Goal: Task Accomplishment & Management: Use online tool/utility

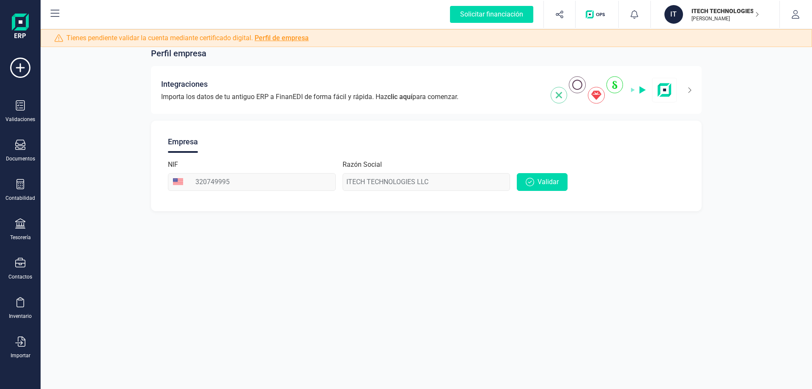
click at [18, 147] on icon at bounding box center [20, 145] width 10 height 10
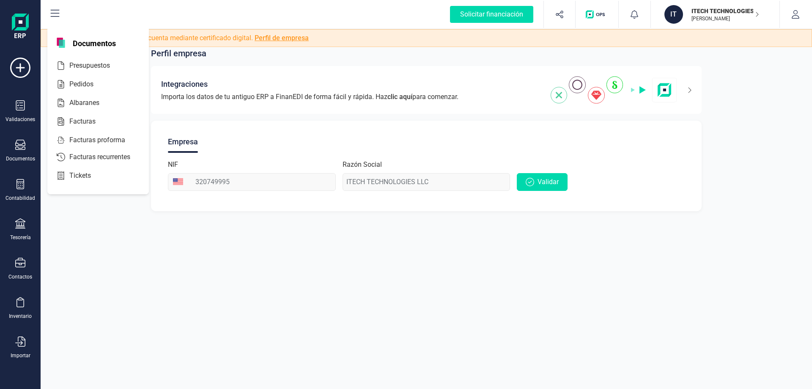
click at [72, 118] on span "Facturas" at bounding box center [88, 121] width 45 height 10
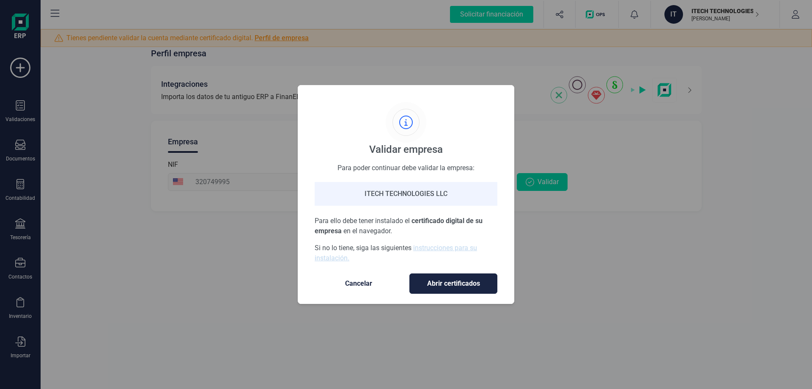
click at [359, 284] on span "Cancelar" at bounding box center [358, 283] width 71 height 10
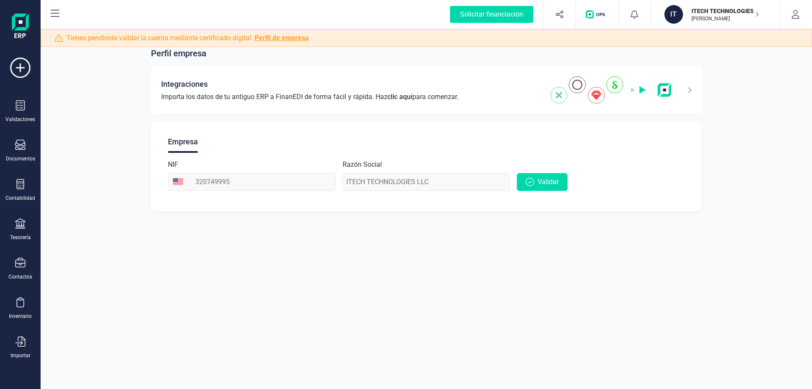
click at [500, 16] on div "Solicitar financiación" at bounding box center [491, 14] width 83 height 17
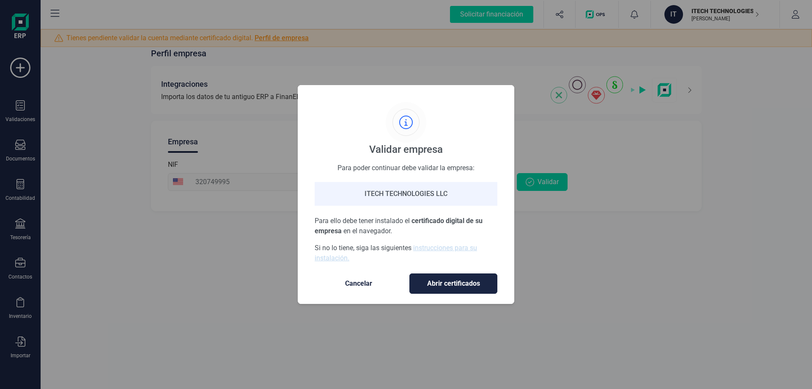
click at [454, 281] on span "Abrir certificados" at bounding box center [453, 283] width 70 height 10
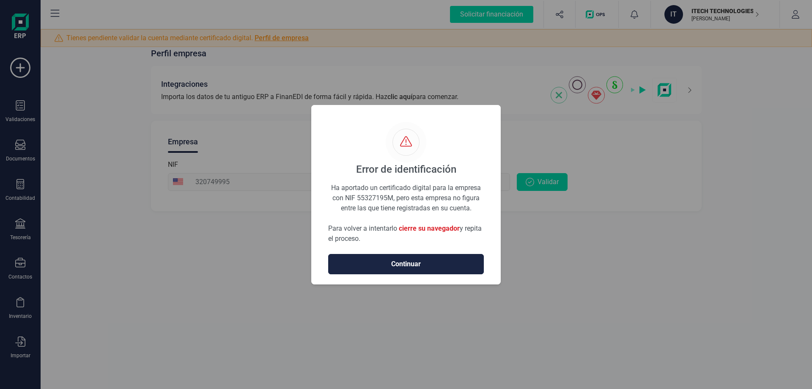
click at [418, 262] on span "Continuar" at bounding box center [406, 264] width 138 height 10
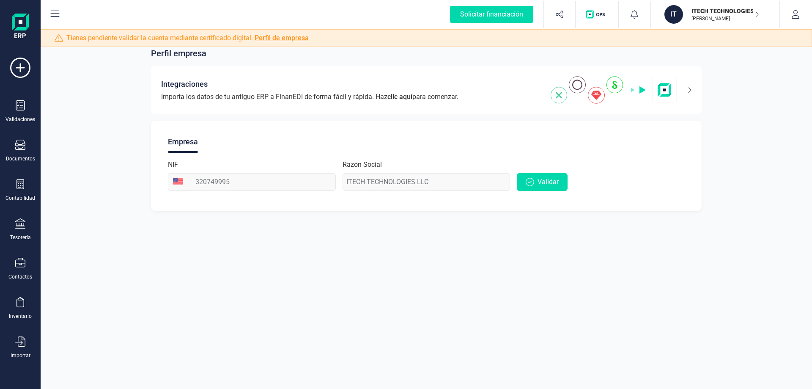
click at [12, 351] on div "Importar" at bounding box center [20, 347] width 34 height 22
click at [102, 256] on div "Facturas" at bounding box center [98, 262] width 98 height 17
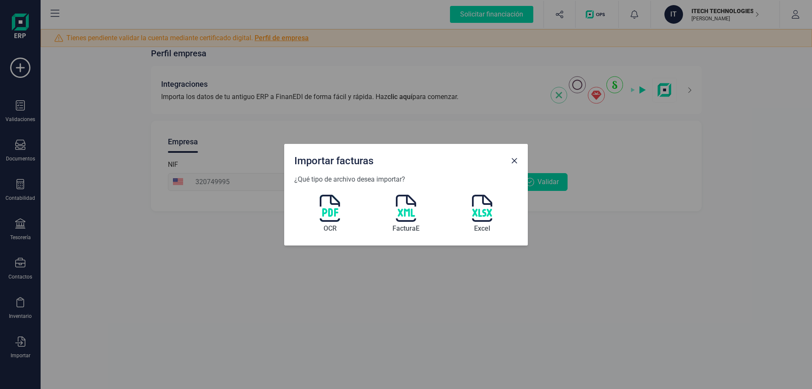
click at [331, 213] on img at bounding box center [330, 208] width 20 height 27
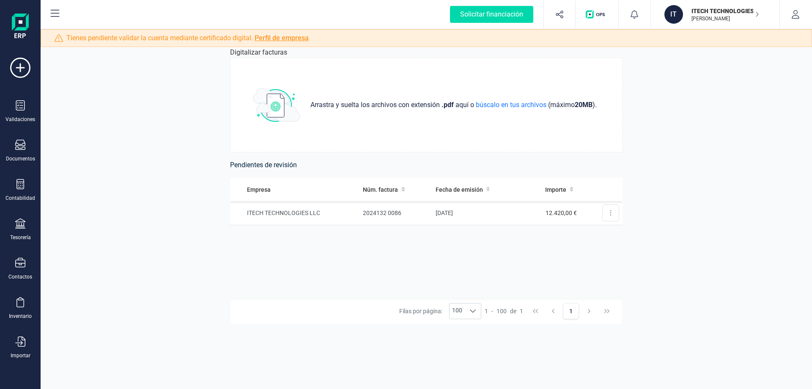
click at [609, 218] on button at bounding box center [611, 212] width 17 height 17
click at [29, 111] on div "Validaciones" at bounding box center [20, 111] width 34 height 22
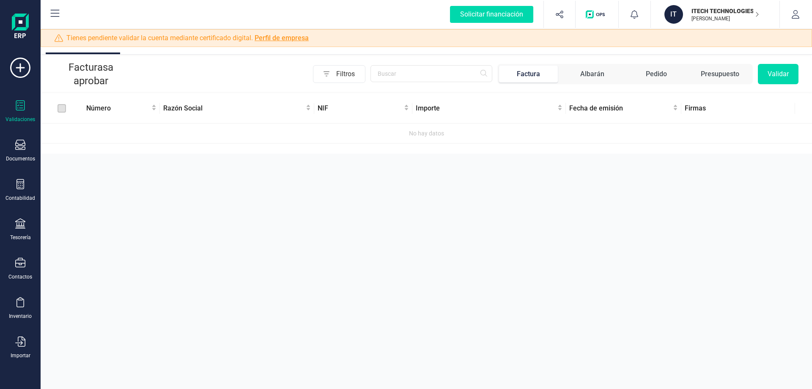
click at [22, 151] on div at bounding box center [20, 146] width 10 height 12
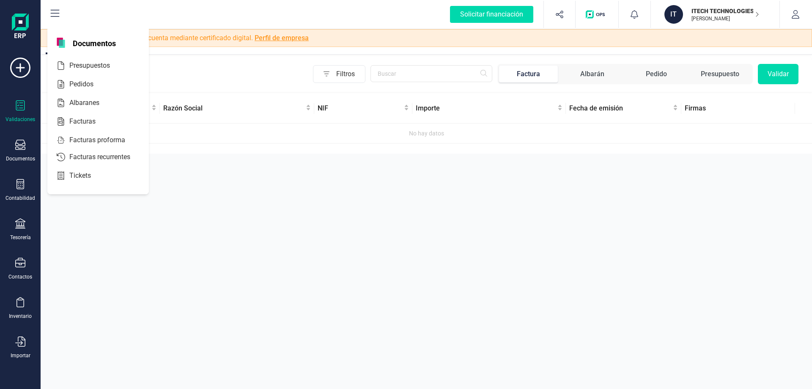
click at [106, 116] on div "Facturas" at bounding box center [98, 121] width 98 height 17
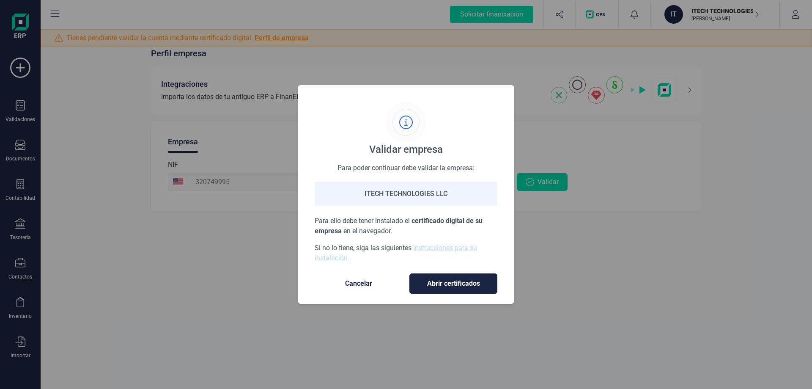
click at [350, 278] on span "Cancelar" at bounding box center [358, 283] width 71 height 10
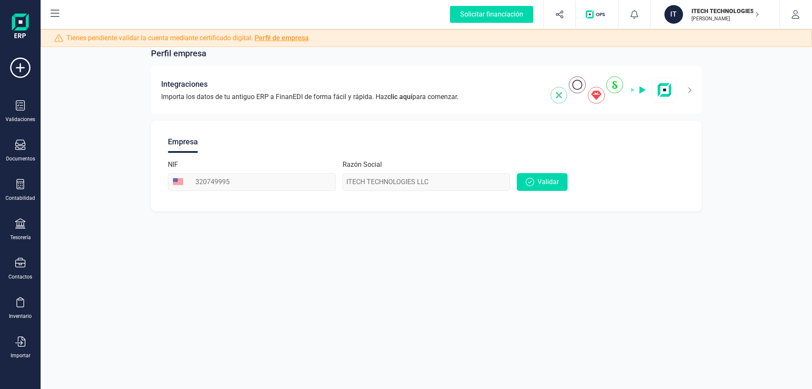
click at [28, 200] on div "Contabilidad" at bounding box center [21, 198] width 30 height 7
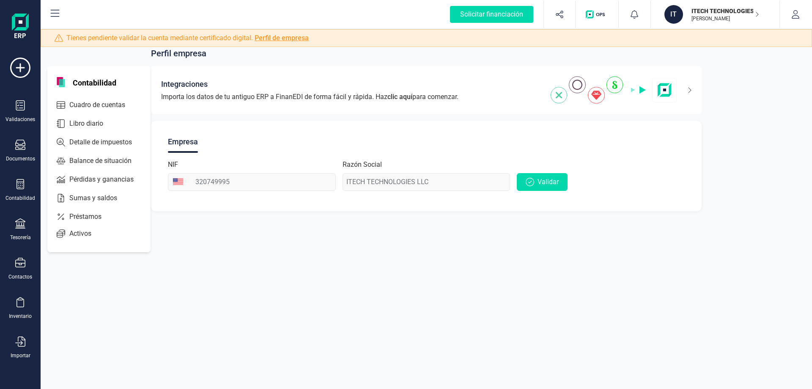
click at [28, 228] on div "Tesorería" at bounding box center [20, 229] width 34 height 22
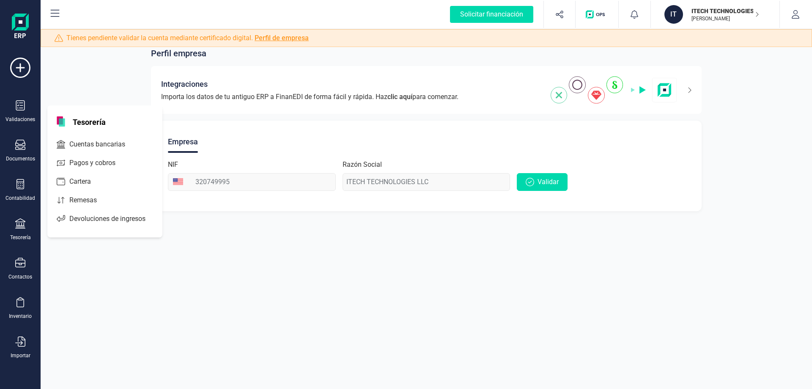
click at [28, 271] on div "Contactos" at bounding box center [20, 269] width 34 height 22
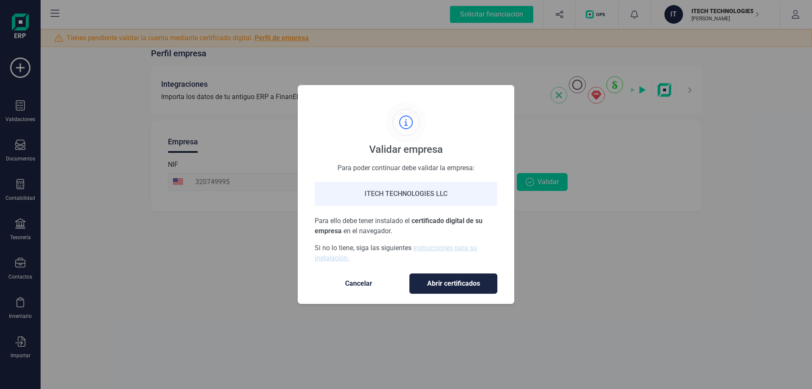
click at [368, 285] on span "Cancelar" at bounding box center [358, 283] width 71 height 10
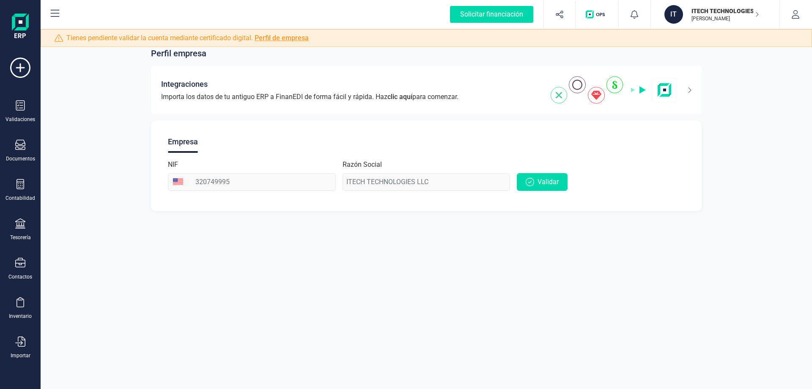
click at [17, 317] on div "Inventario" at bounding box center [20, 316] width 23 height 7
click at [113, 306] on div "Perfil empresa Integraciones Importa los datos de tu antiguo ERP a FinanEDI de …" at bounding box center [427, 194] width 772 height 389
click at [792, 24] on button "button" at bounding box center [796, 14] width 32 height 27
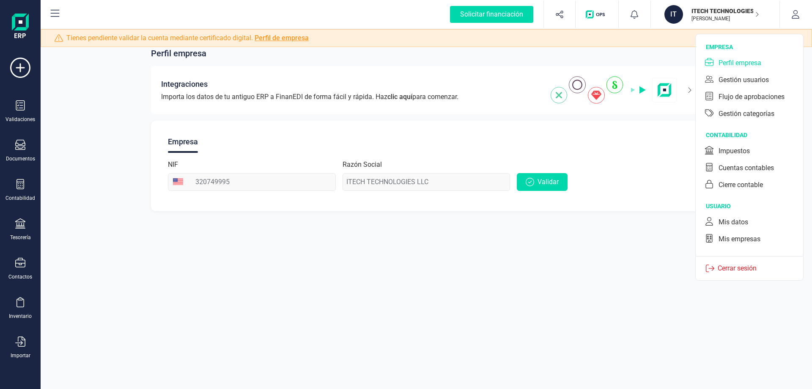
click at [747, 98] on div "Flujo de aprobaciones" at bounding box center [752, 97] width 66 height 10
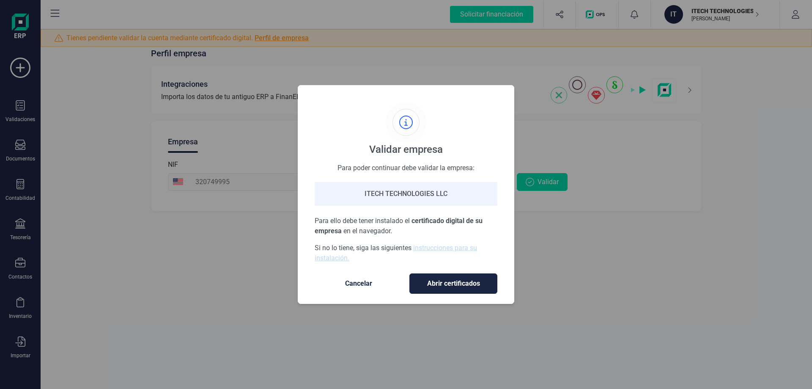
click at [355, 288] on span "Cancelar" at bounding box center [358, 283] width 71 height 10
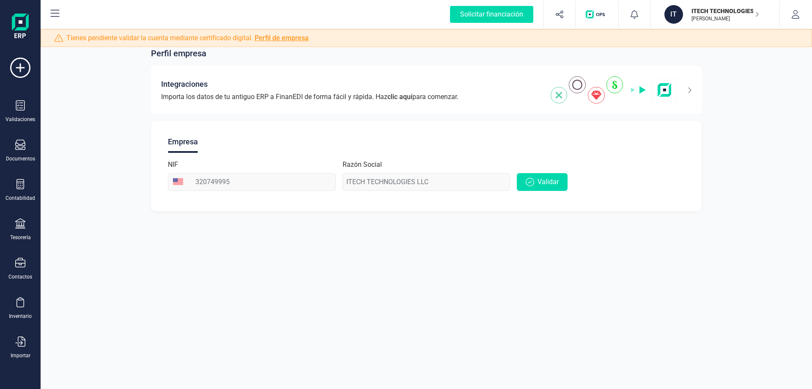
click at [796, 13] on icon "button" at bounding box center [796, 14] width 8 height 8
click at [23, 351] on div "Importar" at bounding box center [20, 347] width 34 height 22
click at [22, 143] on icon at bounding box center [20, 145] width 10 height 10
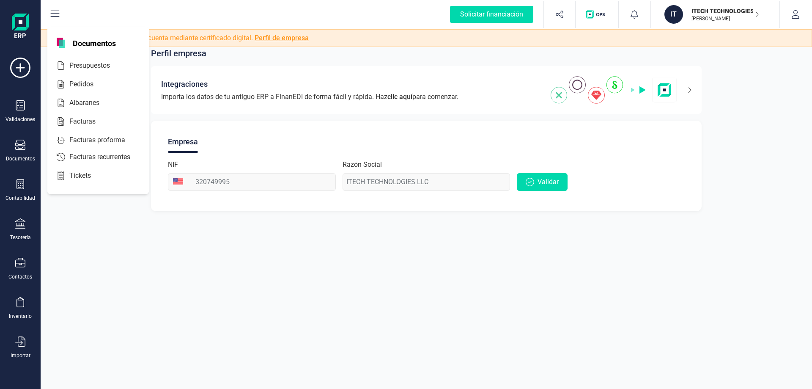
click at [22, 25] on img at bounding box center [20, 27] width 17 height 27
click at [60, 13] on button at bounding box center [54, 14] width 27 height 27
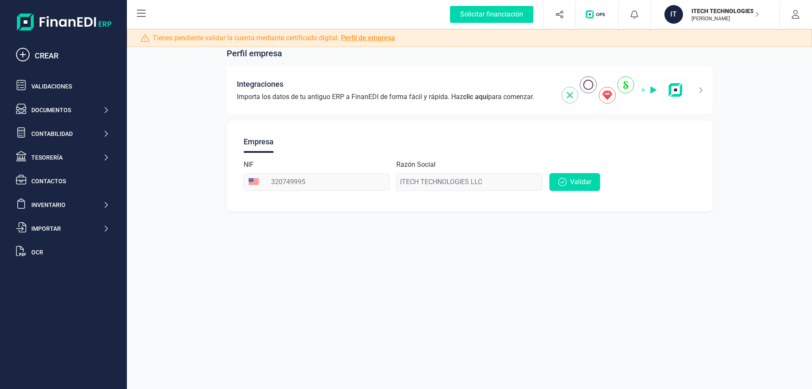
click at [42, 250] on div "OCR" at bounding box center [70, 252] width 78 height 8
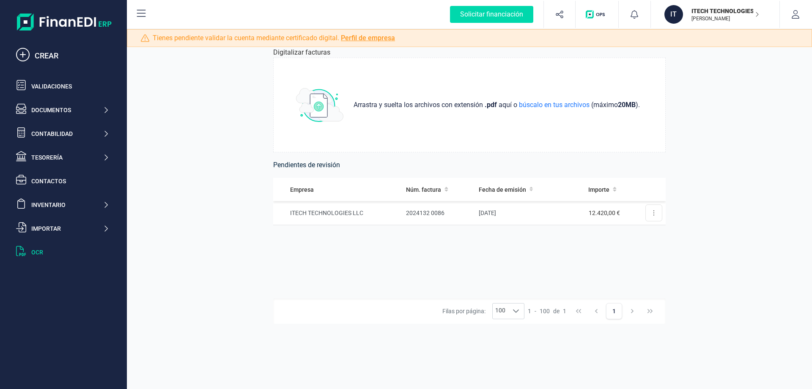
click at [648, 217] on button at bounding box center [654, 212] width 17 height 17
click at [643, 233] on span "Revisar factura" at bounding box center [634, 233] width 40 height 8
